Goal: Find specific page/section: Find specific page/section

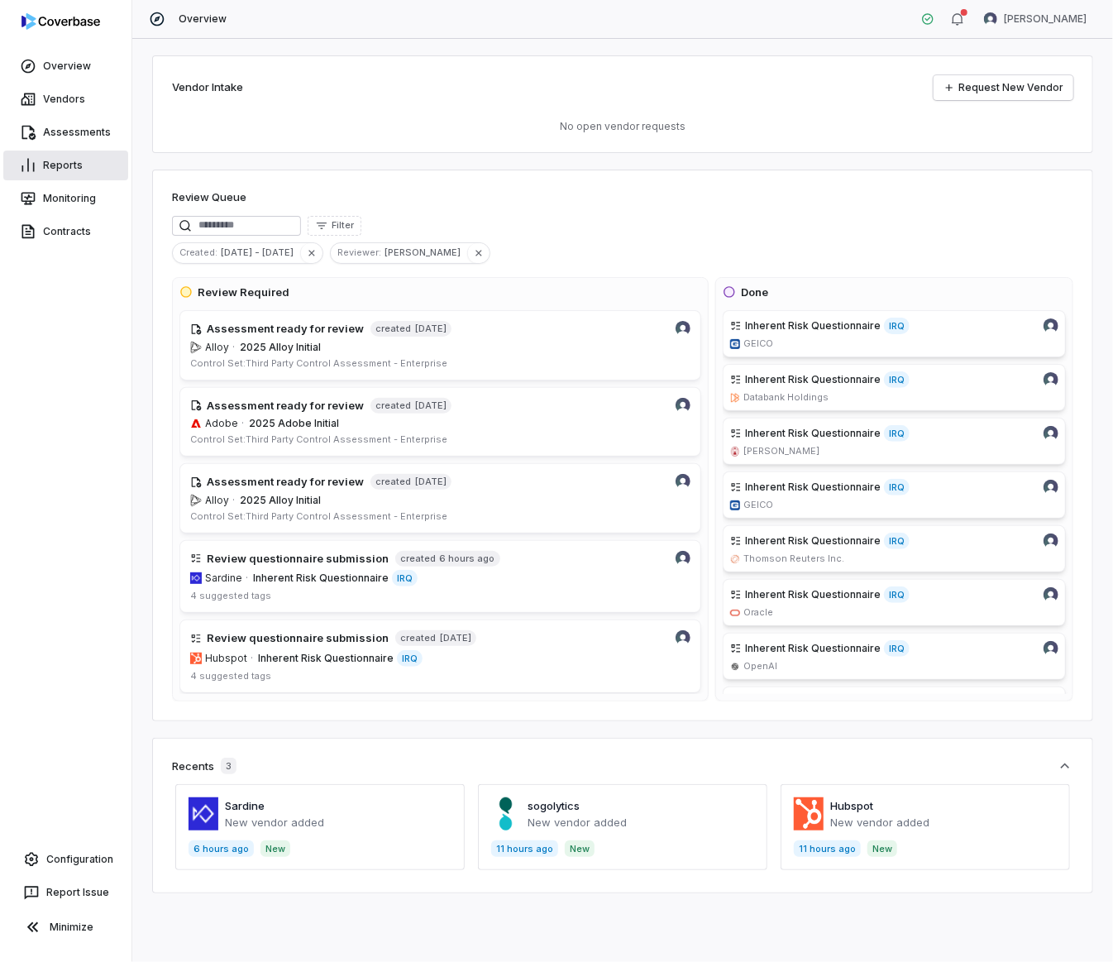
click at [76, 157] on link "Reports" at bounding box center [65, 165] width 125 height 30
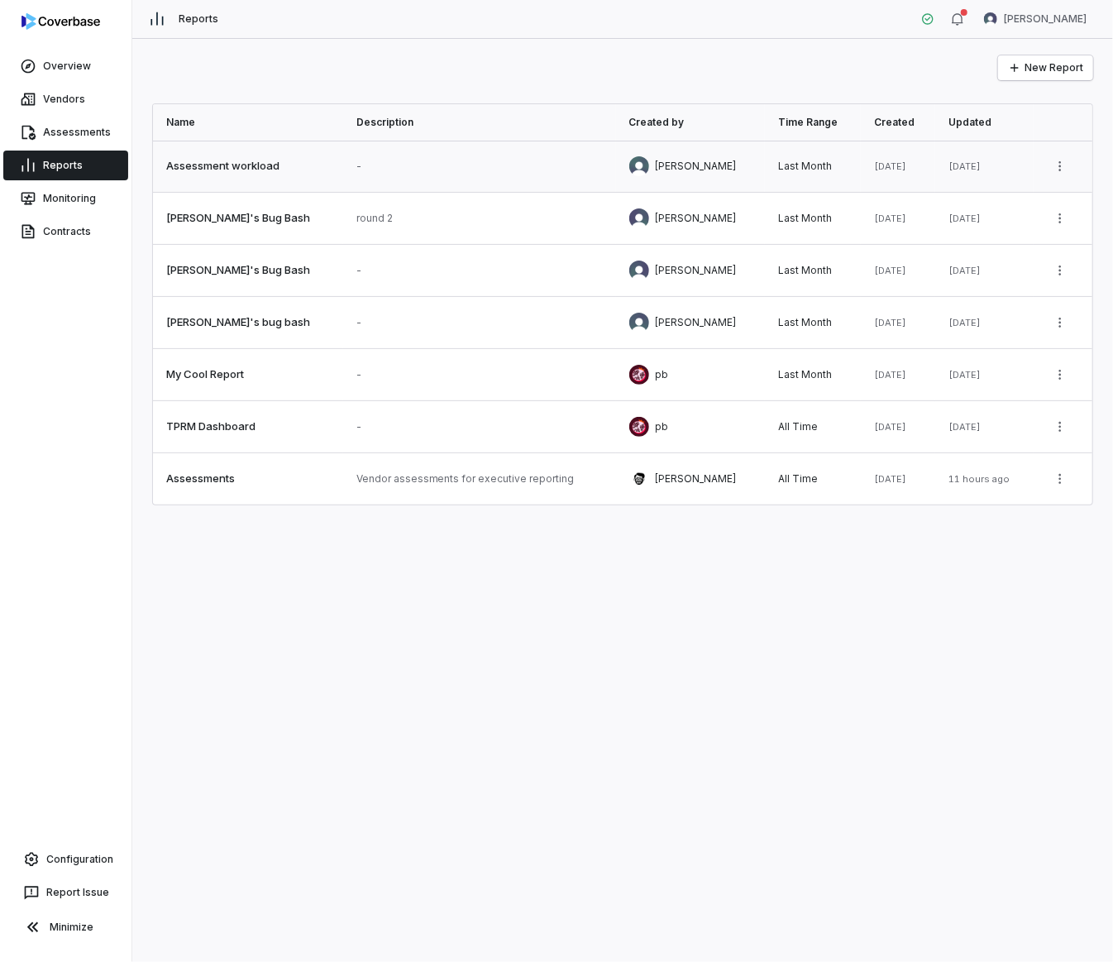
click at [248, 171] on link at bounding box center [248, 166] width 190 height 51
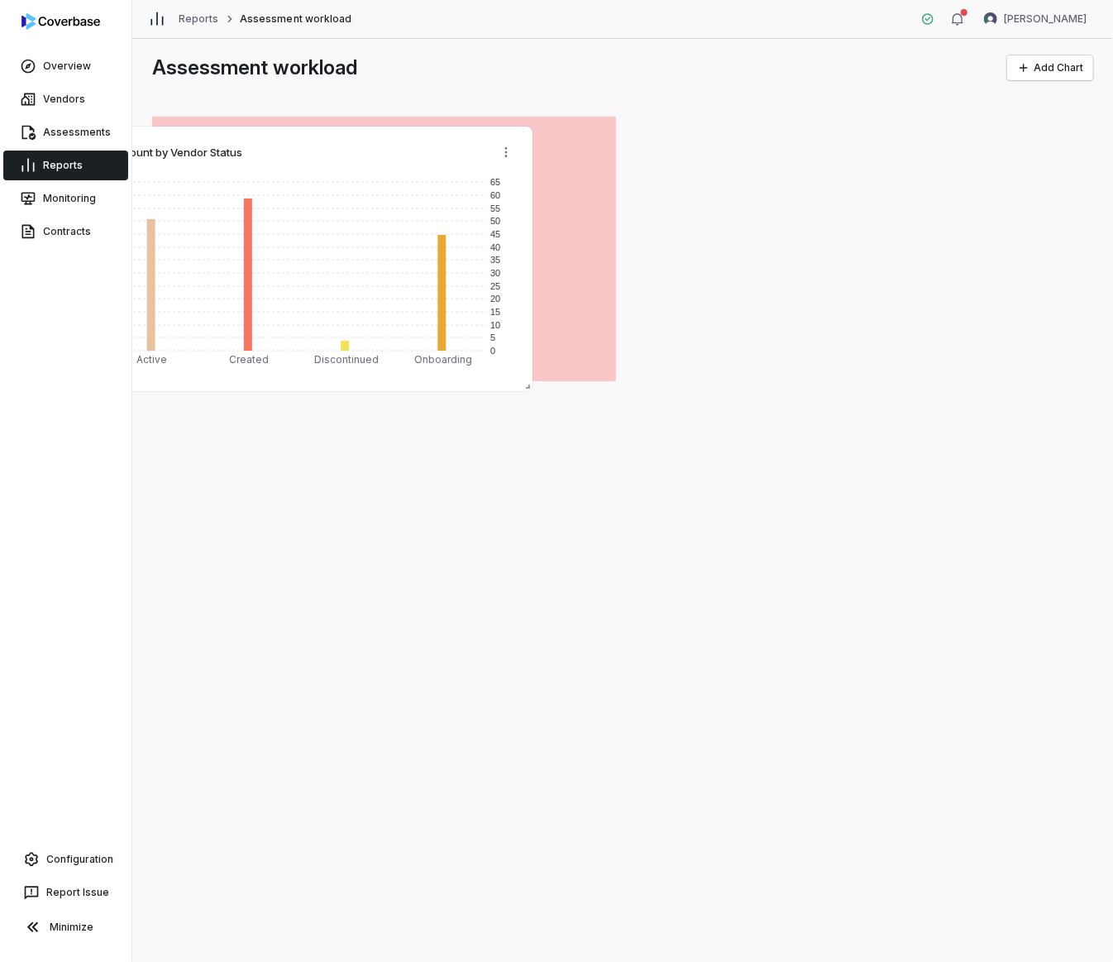
drag, startPoint x: 571, startPoint y: 363, endPoint x: 488, endPoint y: 373, distance: 84.1
click at [488, 373] on rect at bounding box center [300, 274] width 437 height 207
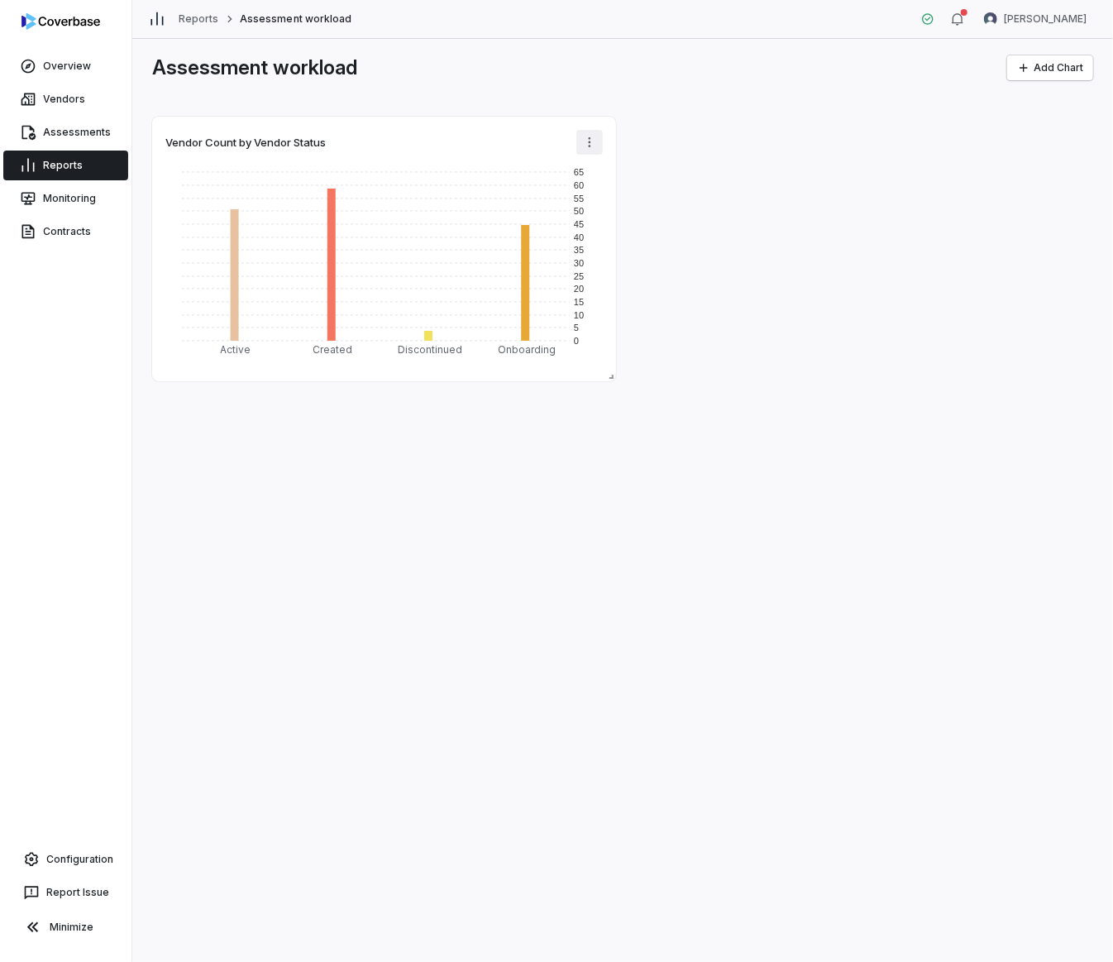
click at [587, 141] on html "Overview Vendors Assessments Reports Monitoring Contracts Configuration Report …" at bounding box center [556, 481] width 1113 height 962
click at [642, 184] on div "Edit" at bounding box center [653, 178] width 141 height 26
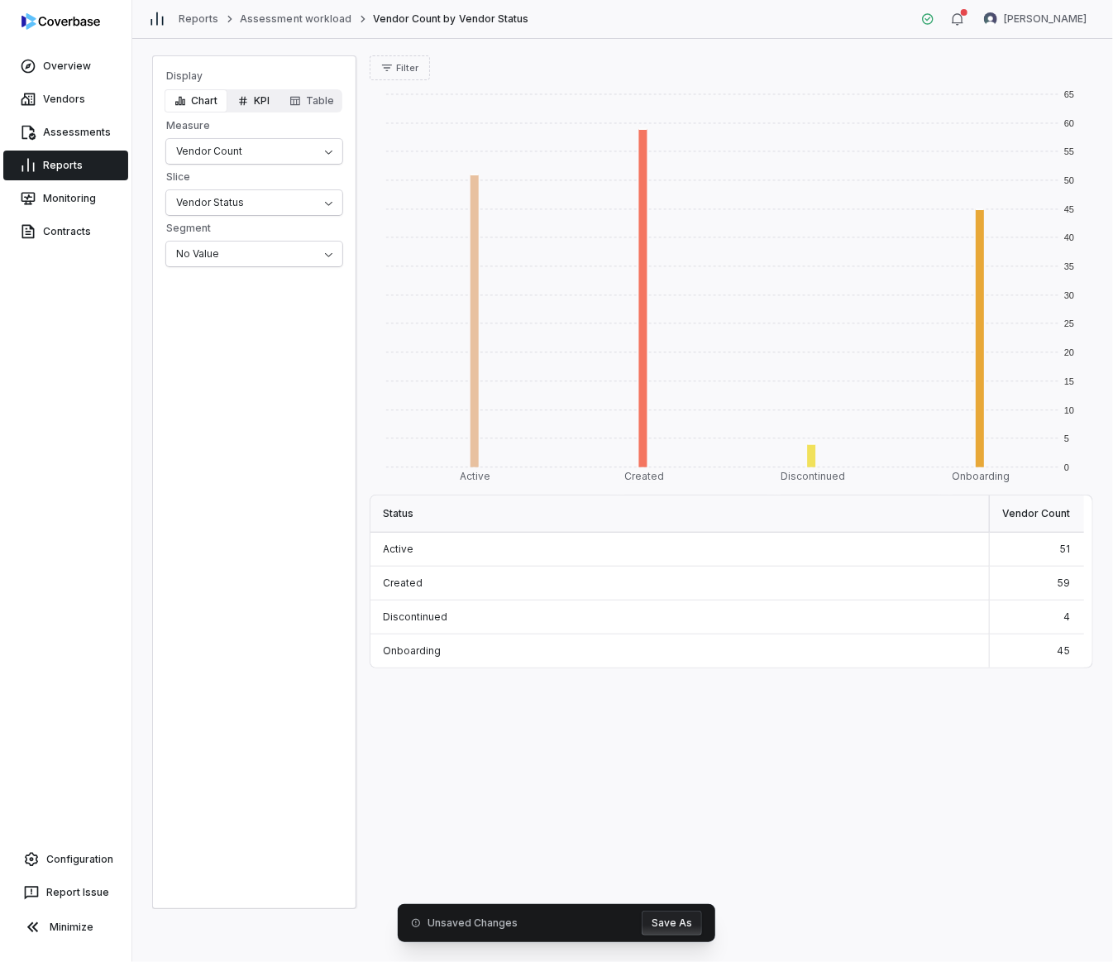
click at [257, 100] on button "KPI" at bounding box center [253, 100] width 52 height 23
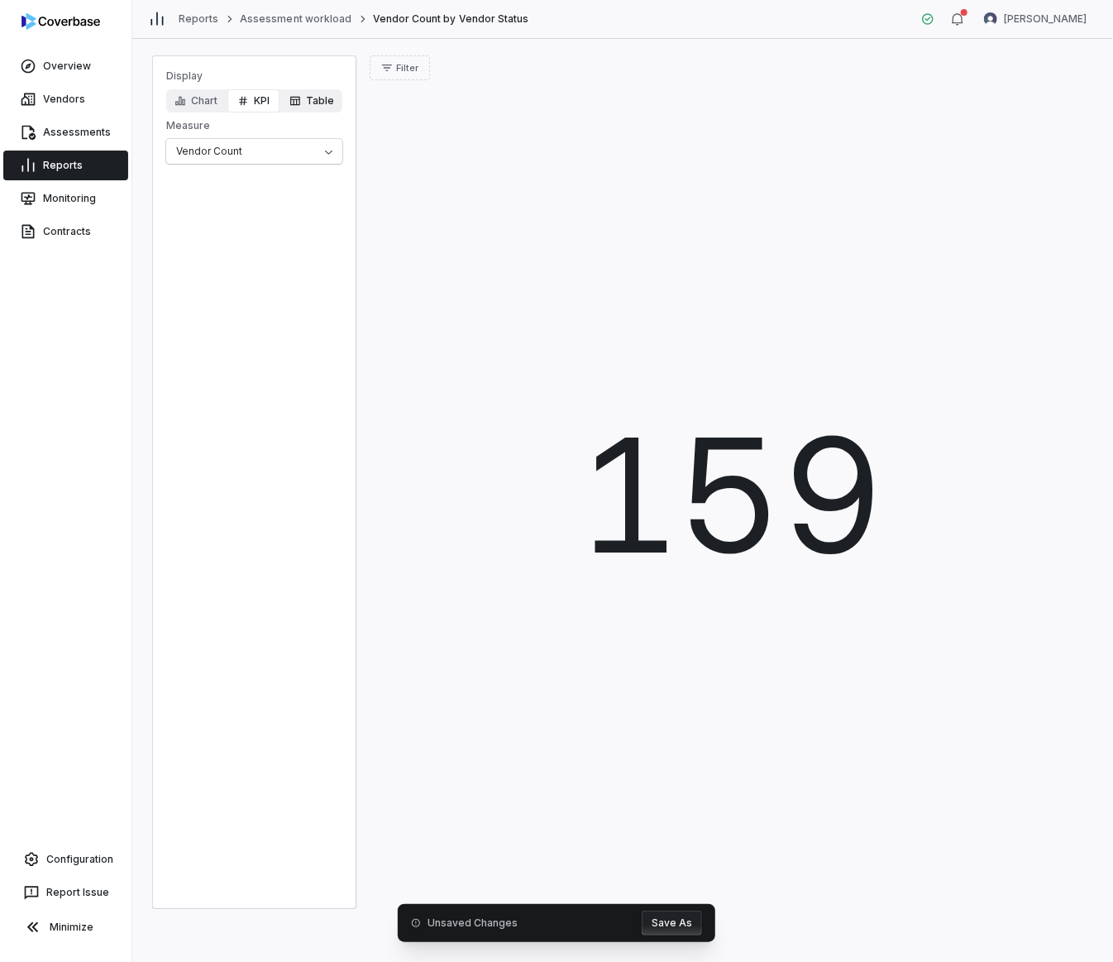
click at [318, 98] on button "Table" at bounding box center [311, 100] width 64 height 23
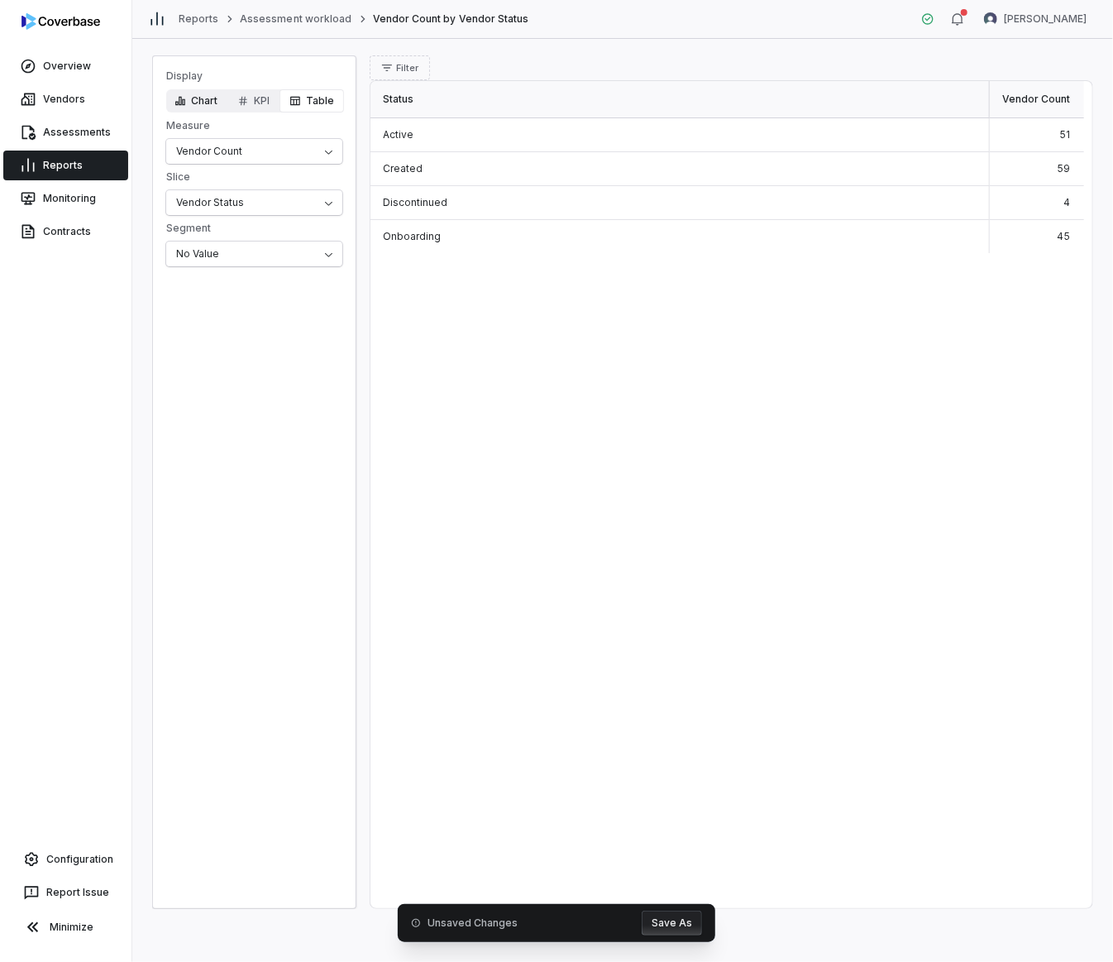
click at [211, 109] on button "Chart" at bounding box center [196, 100] width 63 height 23
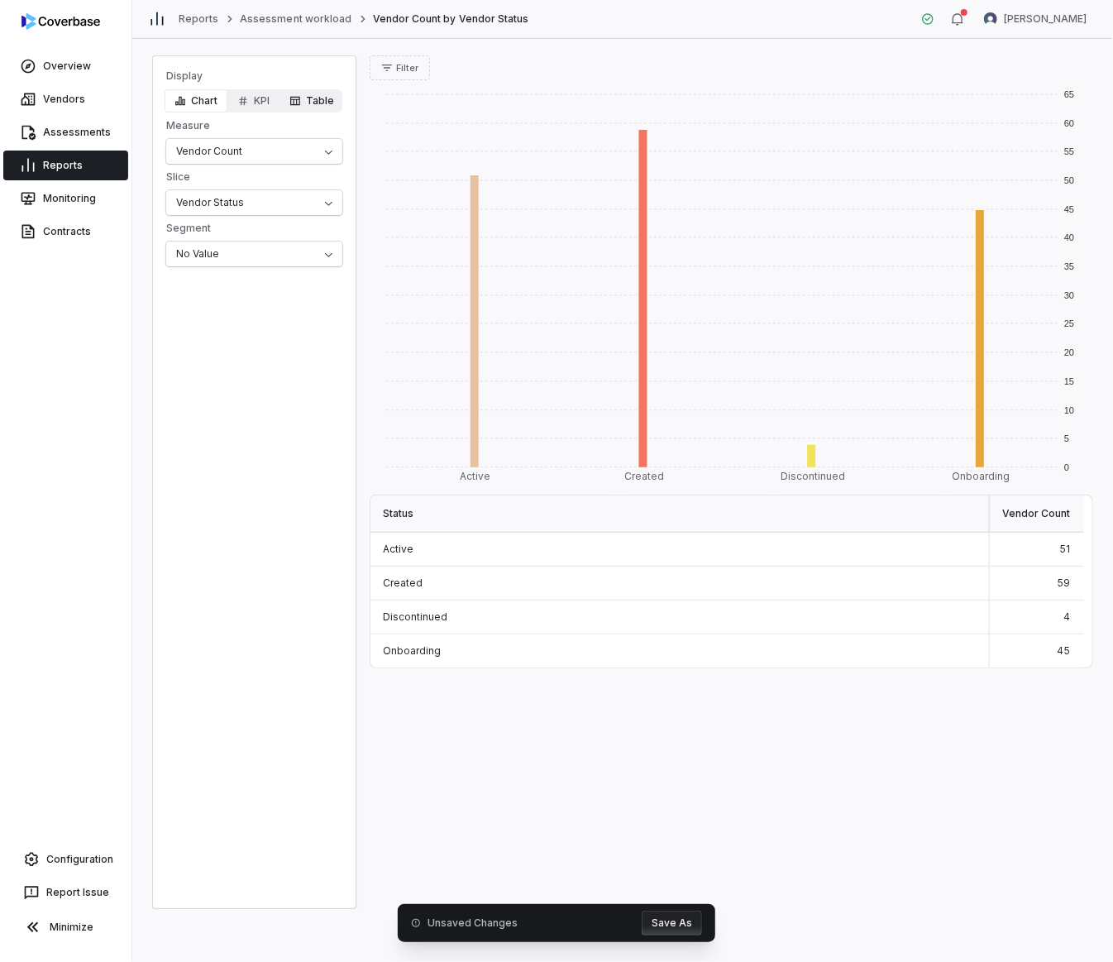
click at [311, 89] on button "Table" at bounding box center [311, 100] width 64 height 23
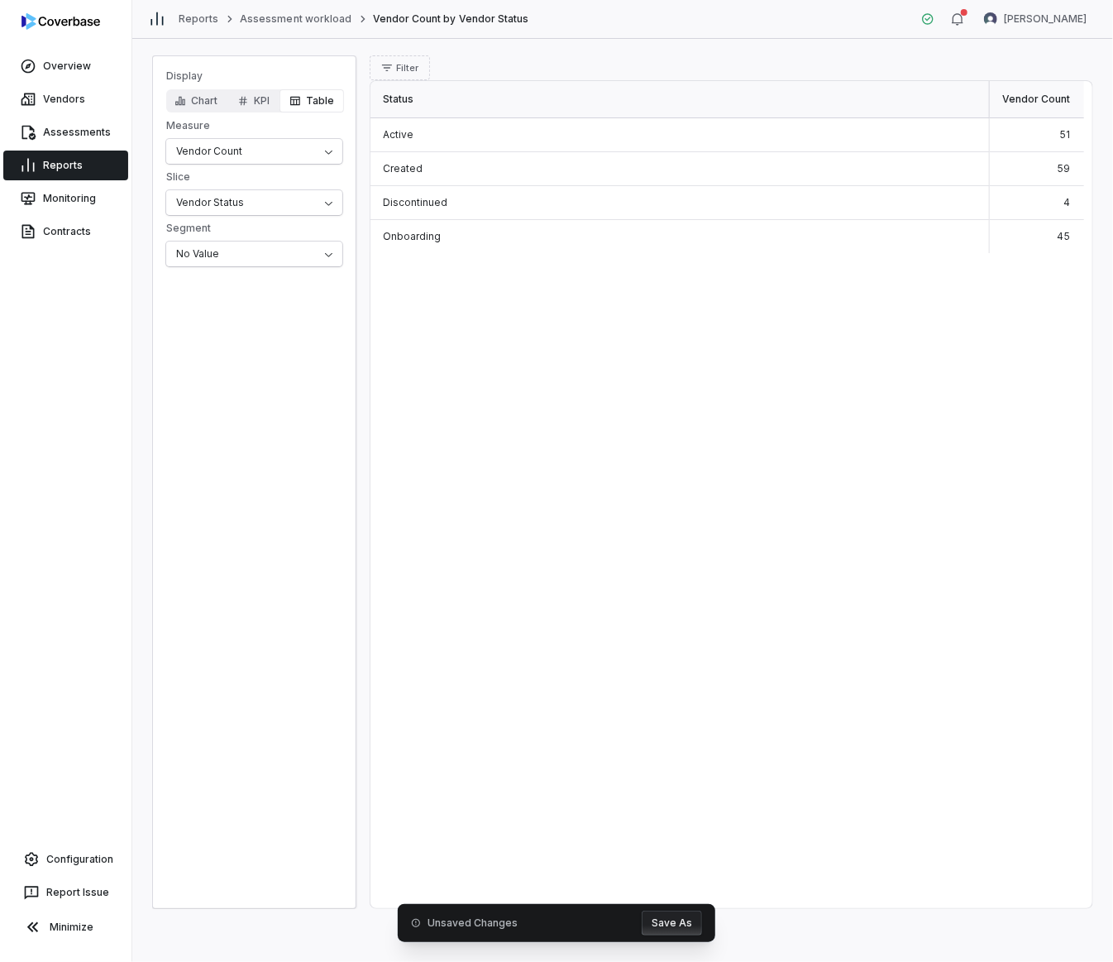
click at [1111, 192] on div "Display Chart KPI Table Measure Vendor Count Slice Vendor Status Segment No Val…" at bounding box center [622, 500] width 981 height 923
click at [82, 152] on link "Reports" at bounding box center [65, 165] width 125 height 30
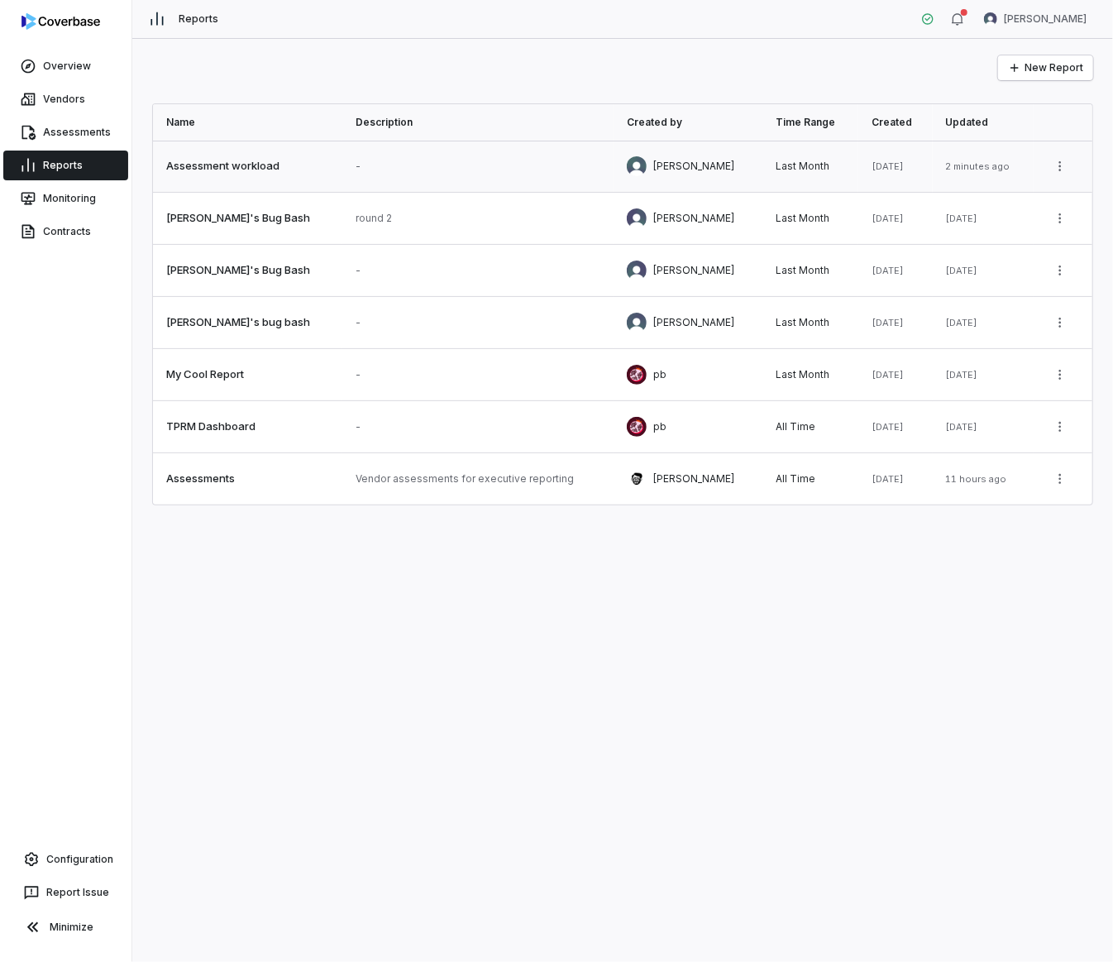
click at [361, 177] on link at bounding box center [478, 166] width 272 height 51
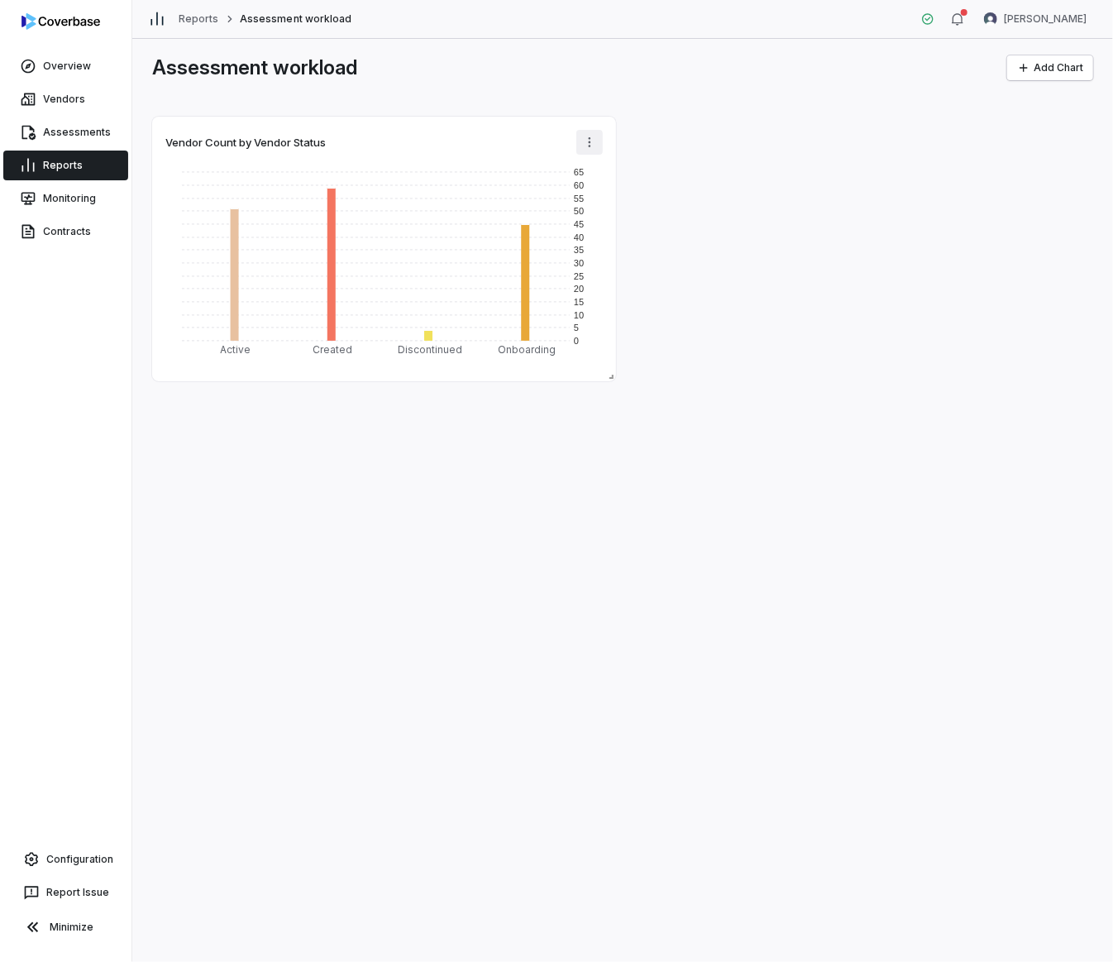
click at [593, 142] on html "Overview Vendors Assessments Reports Monitoring Contracts Configuration Report …" at bounding box center [556, 481] width 1113 height 962
click at [616, 168] on div "Edit" at bounding box center [653, 178] width 141 height 26
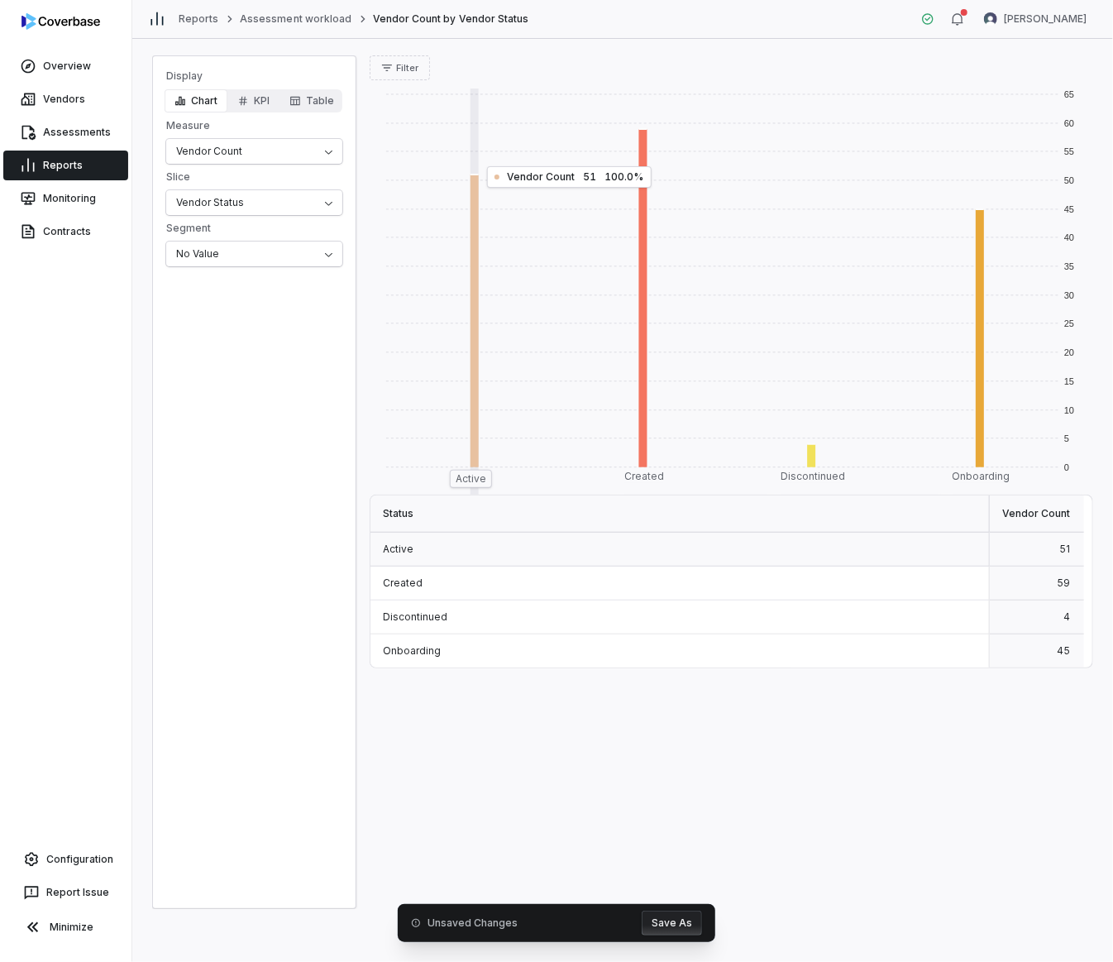
click at [56, 160] on link "Reports" at bounding box center [65, 165] width 125 height 30
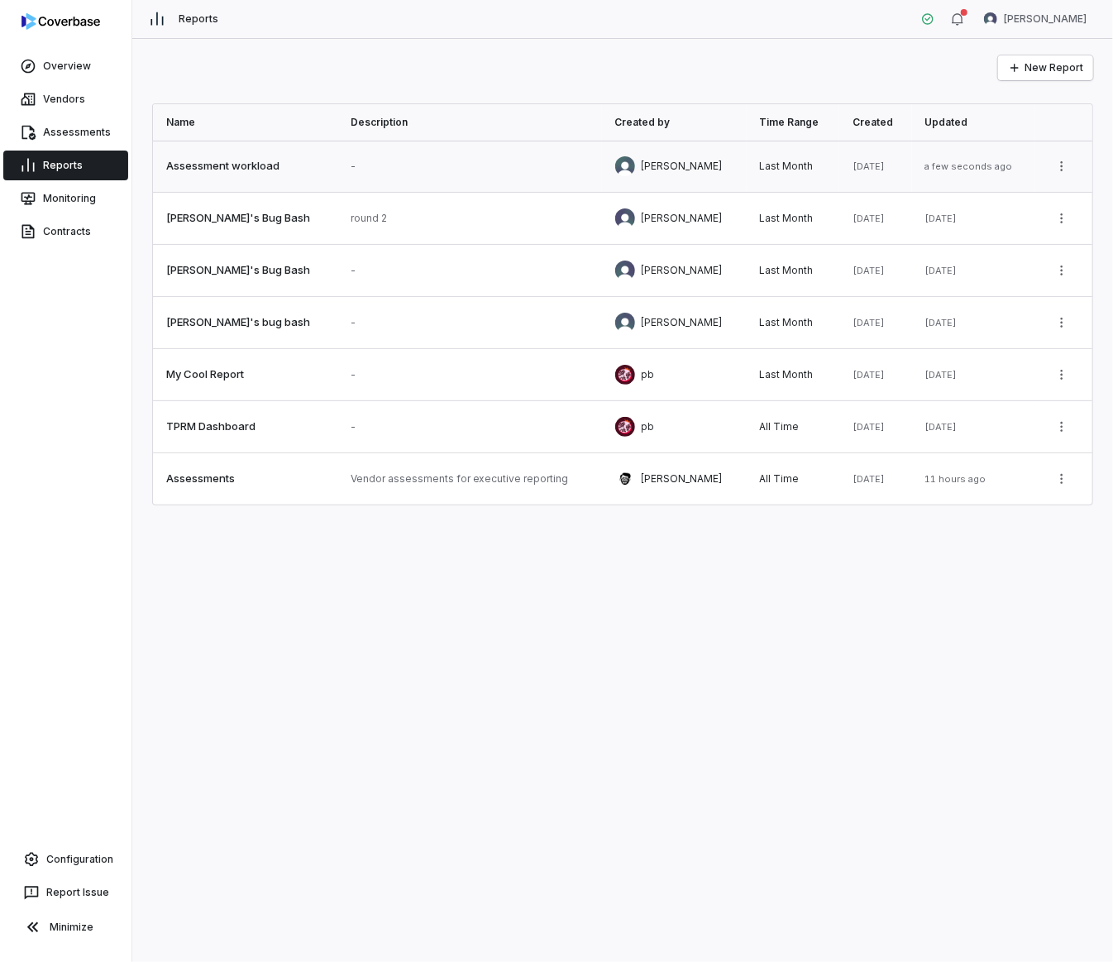
click at [233, 160] on link at bounding box center [245, 166] width 184 height 51
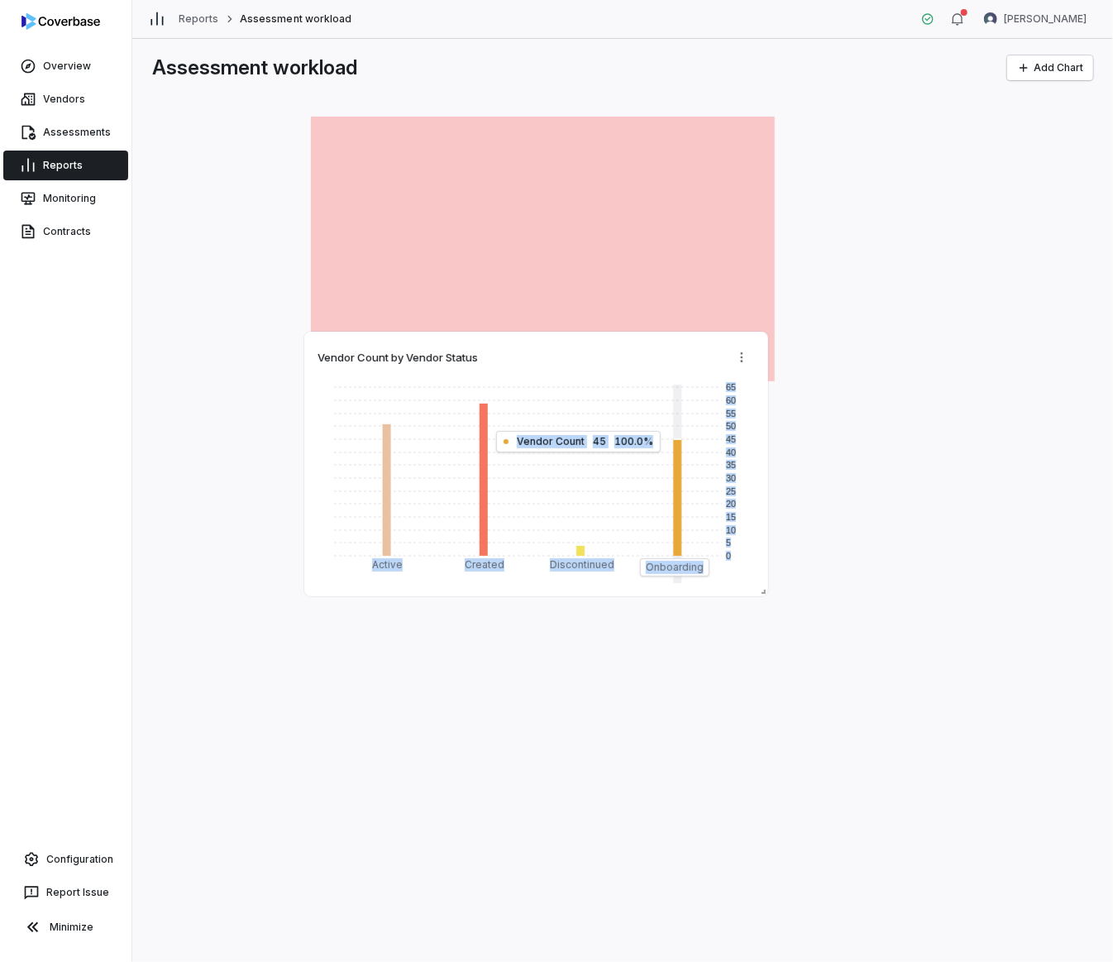
drag, startPoint x: 472, startPoint y: 232, endPoint x: 624, endPoint y: 447, distance: 263.4
click at [624, 447] on g "0 5 10 15 20 25 30 35 40 45 50 55 60 65" at bounding box center [535, 486] width 402 height 209
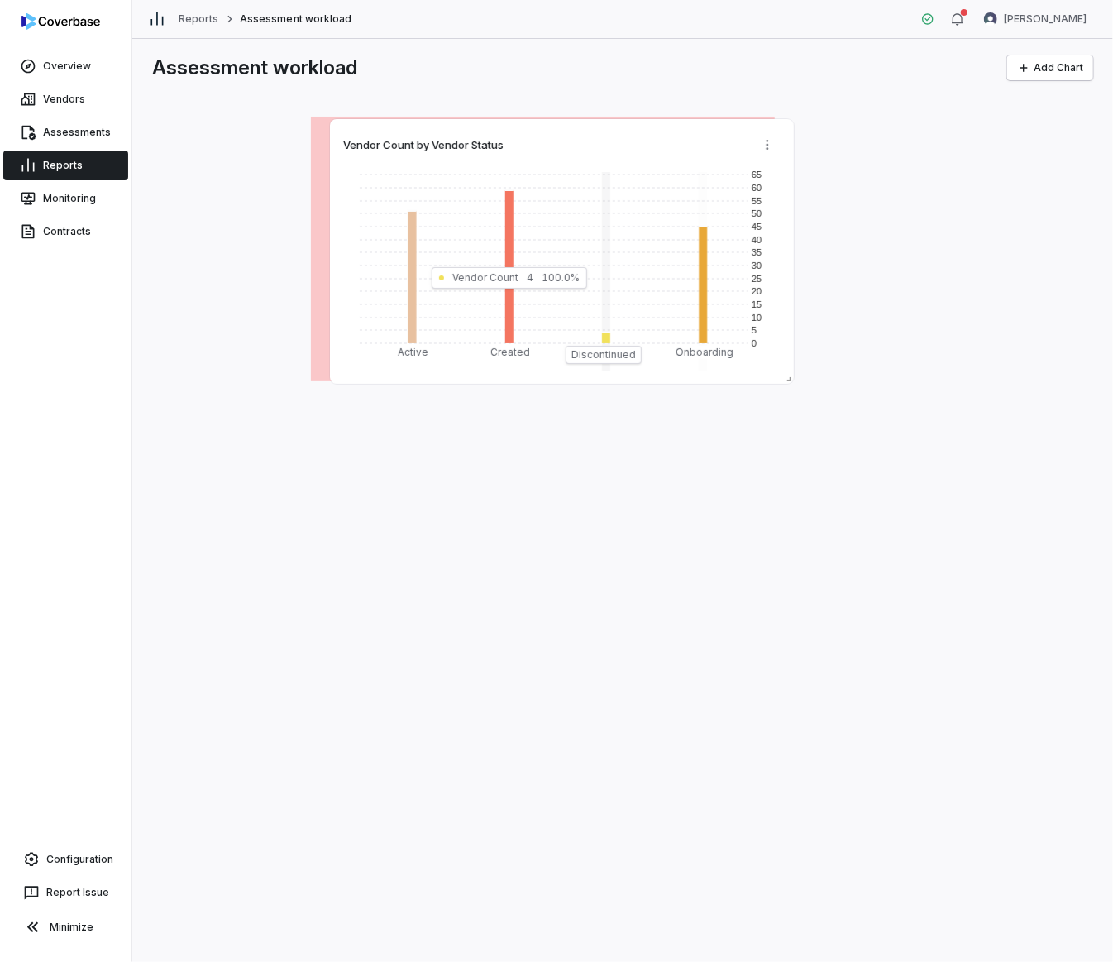
drag, startPoint x: 619, startPoint y: 307, endPoint x: 919, endPoint y: 348, distance: 303.0
click at [651, 348] on rect at bounding box center [602, 275] width 97 height 207
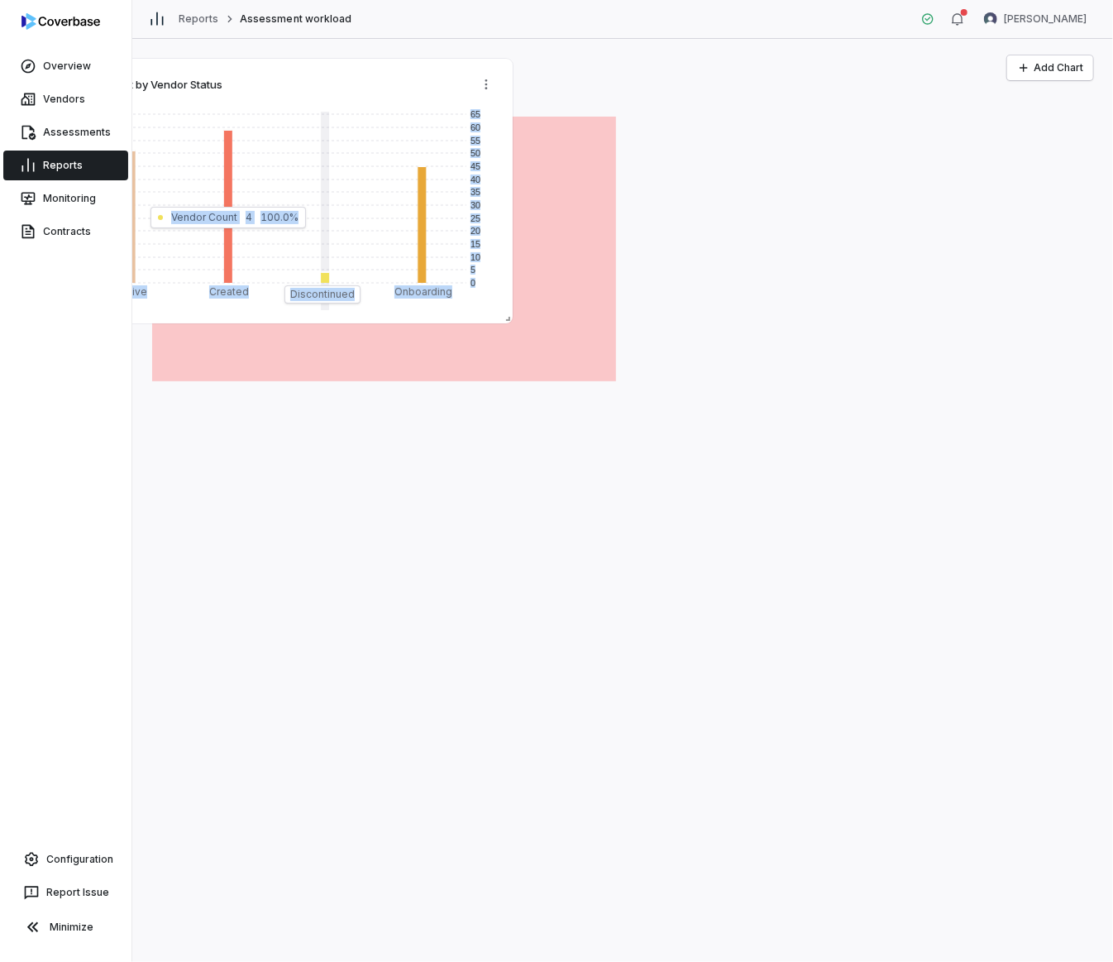
drag, startPoint x: 901, startPoint y: 318, endPoint x: 308, endPoint y: 260, distance: 595.7
click at [308, 260] on rect at bounding box center [321, 215] width 97 height 207
